Goal: Information Seeking & Learning: Check status

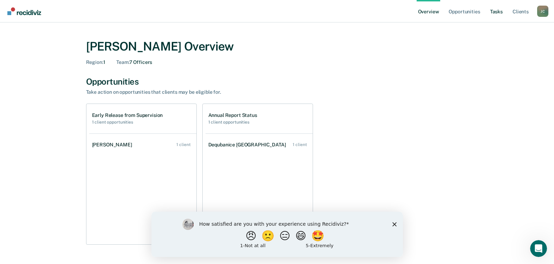
click at [494, 12] on link "Tasks" at bounding box center [495, 11] width 15 height 22
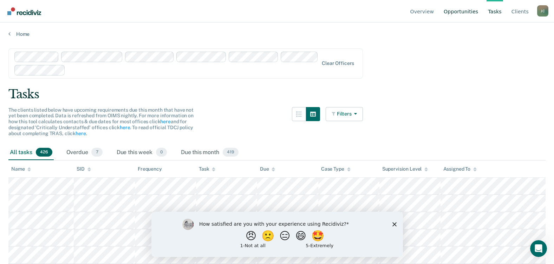
click at [468, 12] on link "Opportunities" at bounding box center [460, 11] width 37 height 22
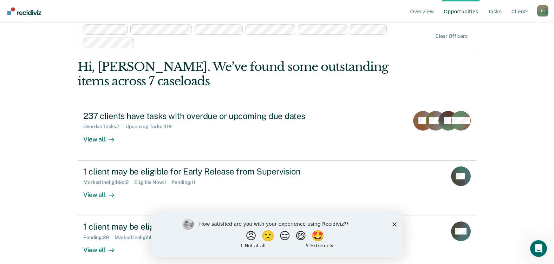
scroll to position [20, 0]
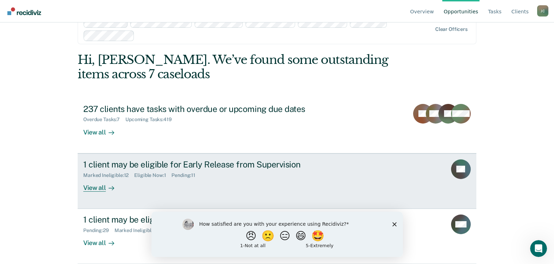
click at [355, 184] on link "1 client may be eligible for Early Release from Supervision Marked Ineligible :…" at bounding box center [277, 180] width 398 height 55
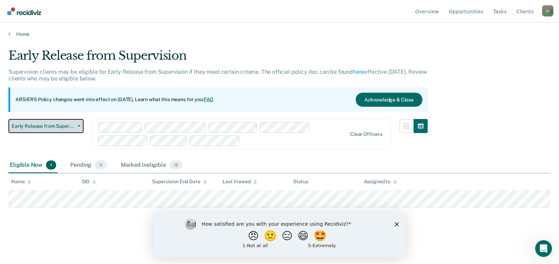
click at [68, 128] on span "Early Release from Supervision" at bounding box center [43, 126] width 63 height 6
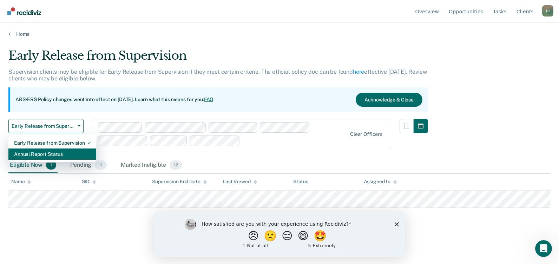
click at [70, 155] on div "Annual Report Status" at bounding box center [52, 153] width 77 height 11
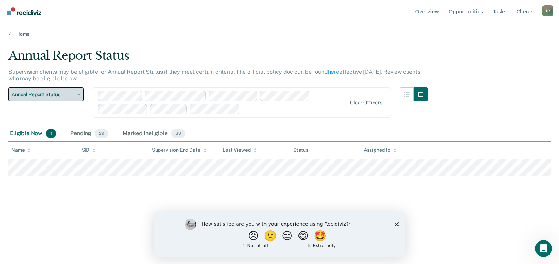
click at [52, 94] on span "Annual Report Status" at bounding box center [43, 95] width 63 height 6
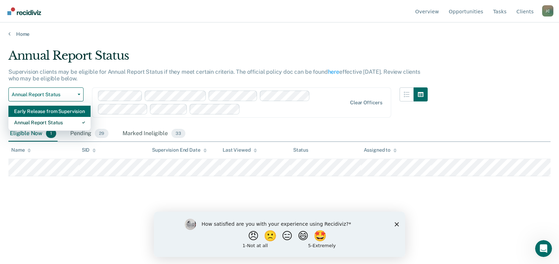
click at [53, 113] on div "Early Release from Supervision" at bounding box center [49, 111] width 71 height 11
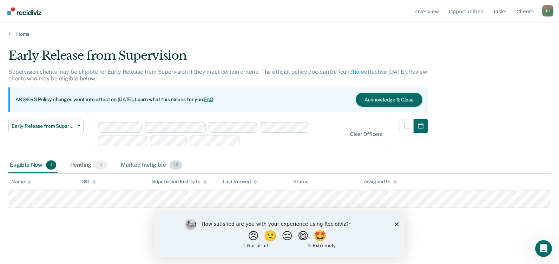
click at [139, 164] on div "Marked Ineligible 12" at bounding box center [151, 165] width 64 height 15
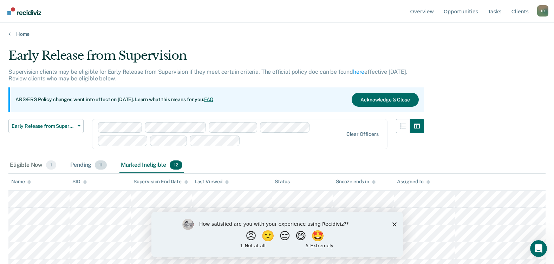
click at [84, 165] on div "Pending 11" at bounding box center [88, 165] width 39 height 15
click at [138, 166] on div "Marked Ineligible 12" at bounding box center [151, 165] width 64 height 15
click at [52, 125] on span "Early Release from Supervision" at bounding box center [43, 126] width 63 height 6
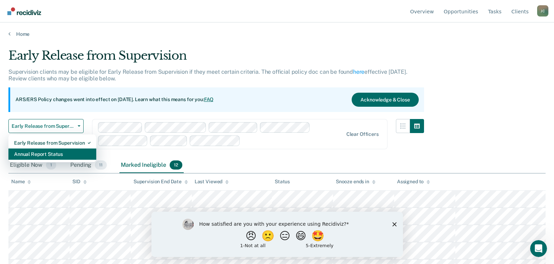
click at [48, 153] on div "Annual Report Status" at bounding box center [52, 153] width 77 height 11
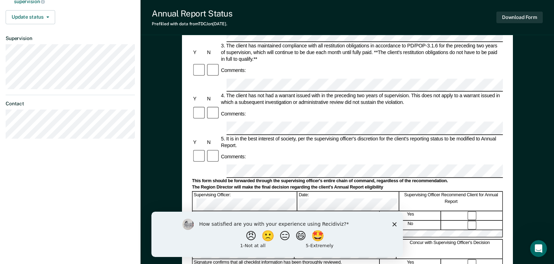
scroll to position [140, 0]
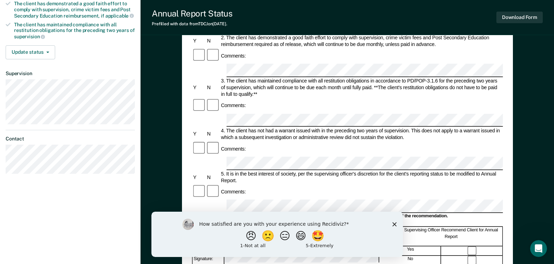
click at [395, 224] on icon "Close survey" at bounding box center [394, 224] width 4 height 4
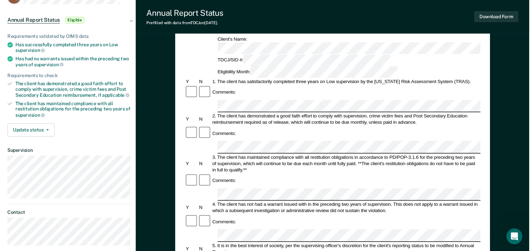
scroll to position [0, 0]
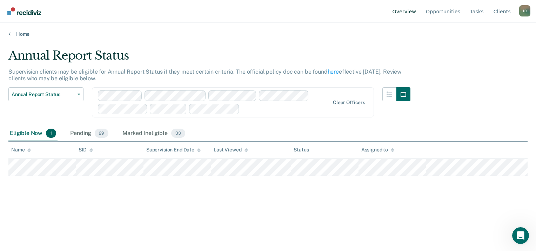
click at [413, 10] on link "Overview" at bounding box center [404, 11] width 27 height 22
